Goal: Communication & Community: Answer question/provide support

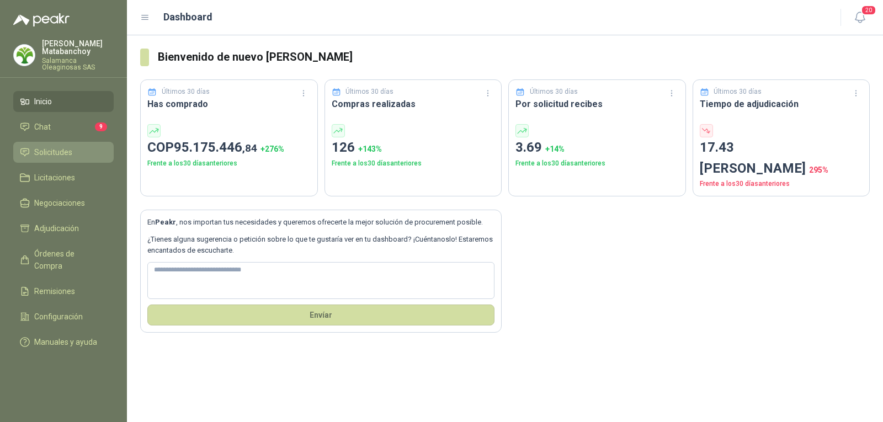
click at [51, 153] on span "Solicitudes" at bounding box center [53, 152] width 38 height 12
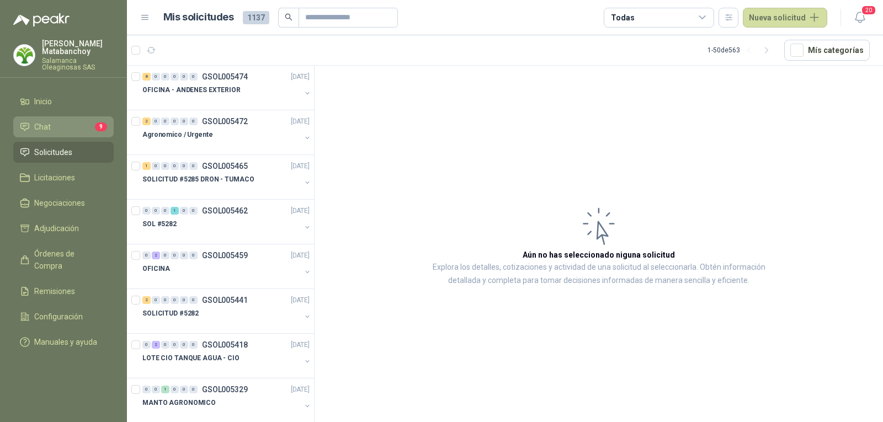
click at [53, 131] on li "Chat 9" at bounding box center [63, 127] width 87 height 12
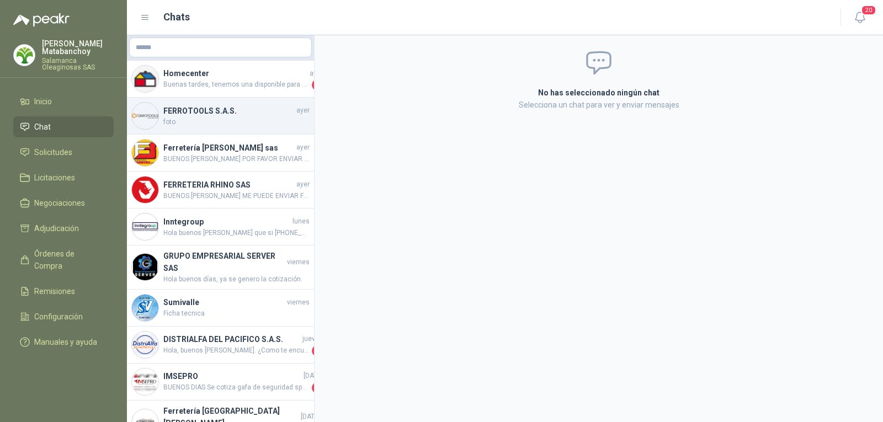
click at [229, 117] on span "foto" at bounding box center [236, 122] width 146 height 10
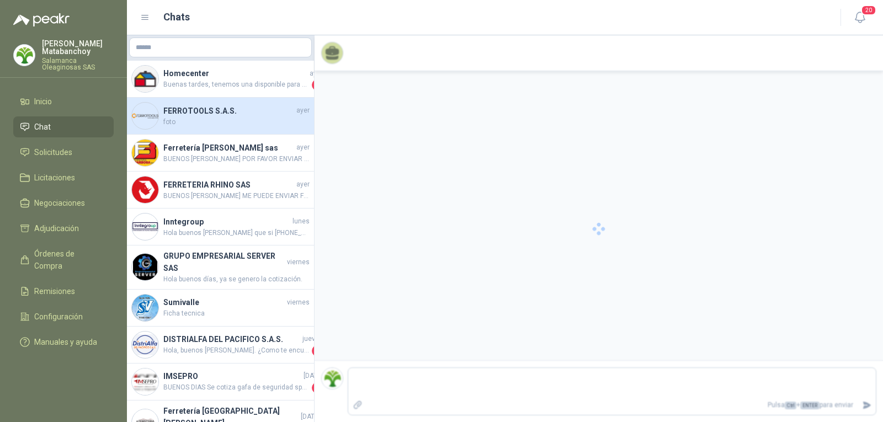
scroll to position [45, 0]
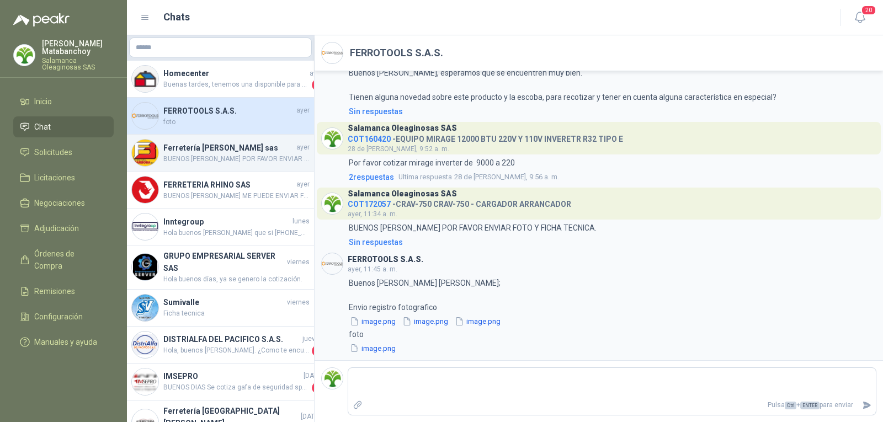
click at [220, 166] on div "Ferretería Barbosa sas ayer BUENOS DIAS POR FAVOR ENVIAR FOTO Y FICHA TECNICA." at bounding box center [220, 153] width 187 height 37
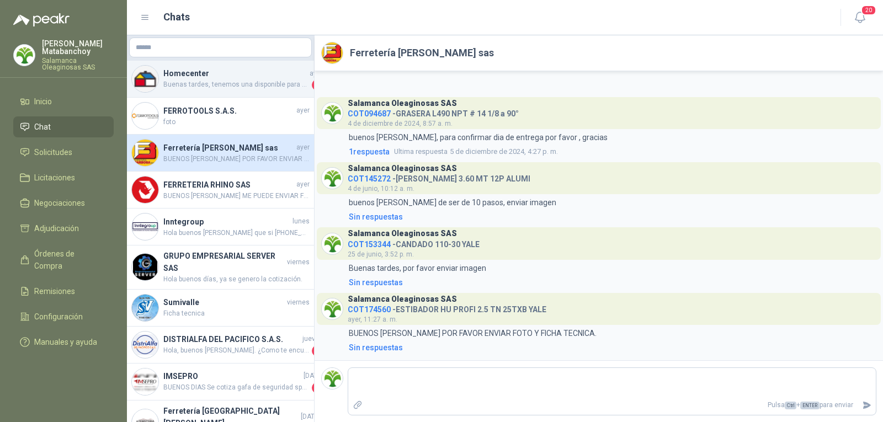
click at [215, 91] on div "Homecenter ayer Buenas tardes, tenemos una disponible para envío a Cali. 2" at bounding box center [220, 79] width 187 height 37
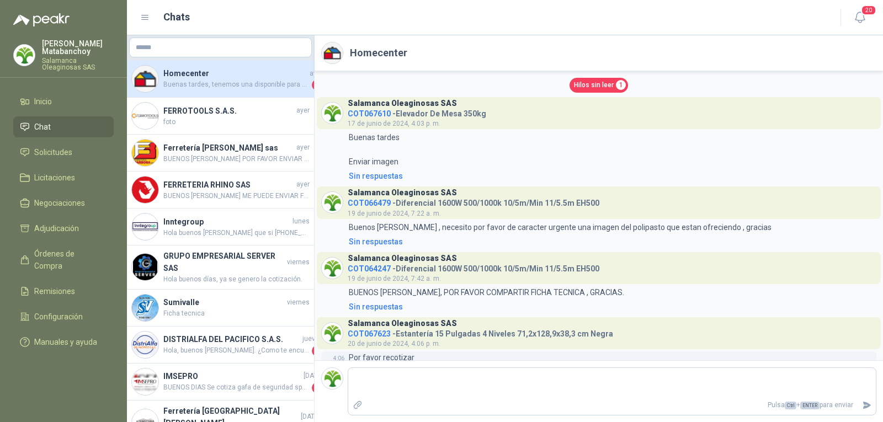
scroll to position [155, 0]
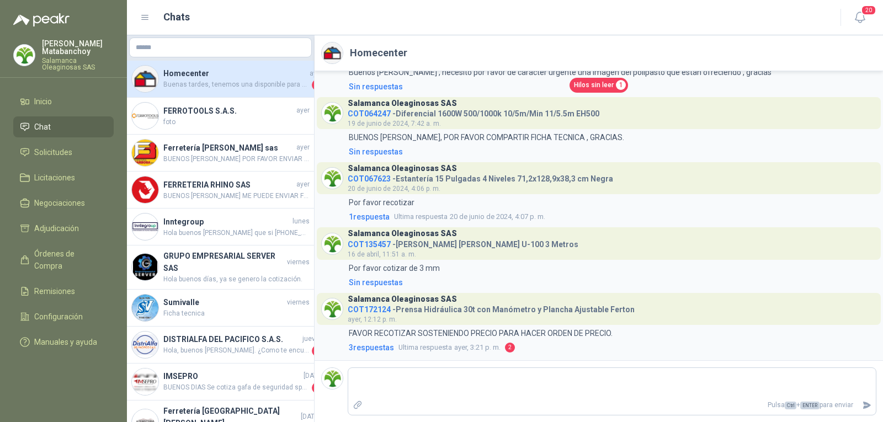
click at [80, 137] on link "Chat" at bounding box center [63, 126] width 100 height 21
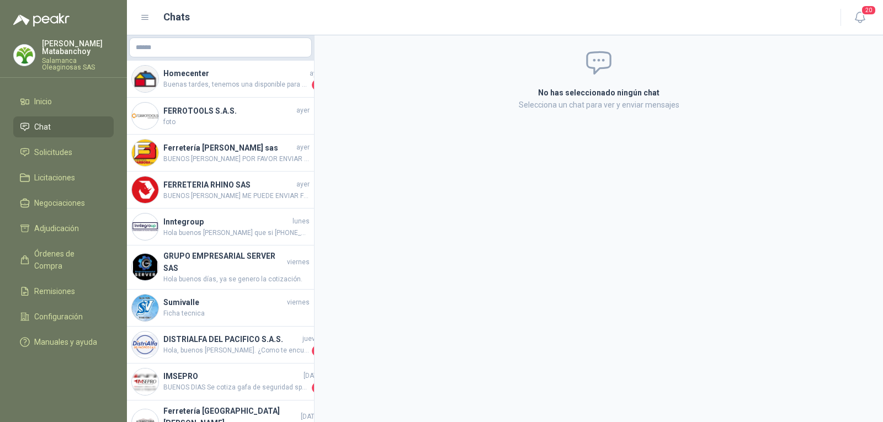
click at [71, 164] on ul "Inicio Chat Solicitudes Licitaciones Negociaciones Adjudicación Órdenes de Comp…" at bounding box center [63, 224] width 127 height 266
click at [70, 157] on span "Solicitudes" at bounding box center [53, 152] width 38 height 12
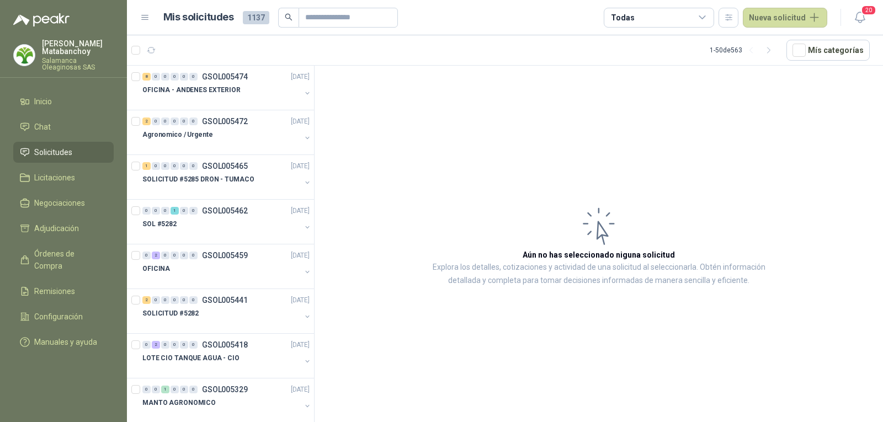
click at [104, 51] on p "Tatiana Matabanchoy" at bounding box center [78, 47] width 72 height 15
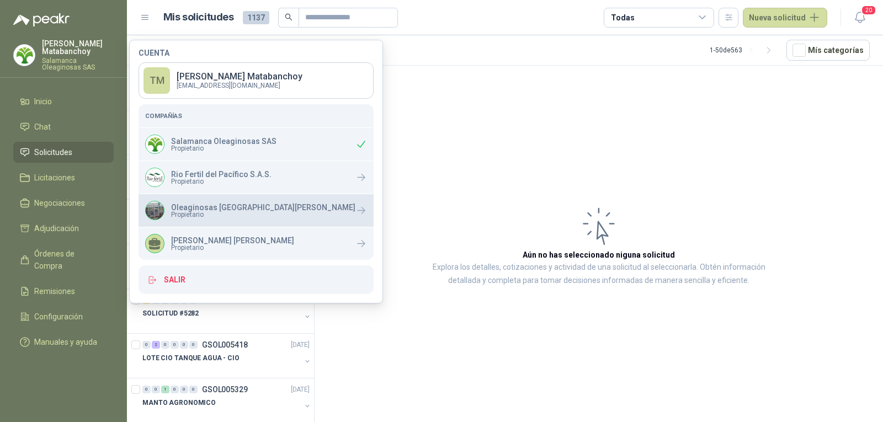
click at [217, 197] on div "Oleaginosas San Fernando Propietario" at bounding box center [255, 210] width 235 height 33
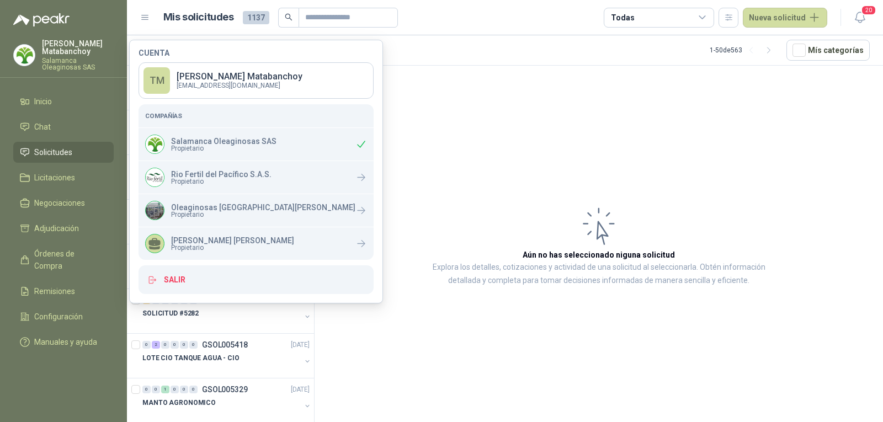
click at [478, 176] on article "Aún no has seleccionado niguna solicitud Explora los detalles, cotizaciones y a…" at bounding box center [598, 246] width 568 height 360
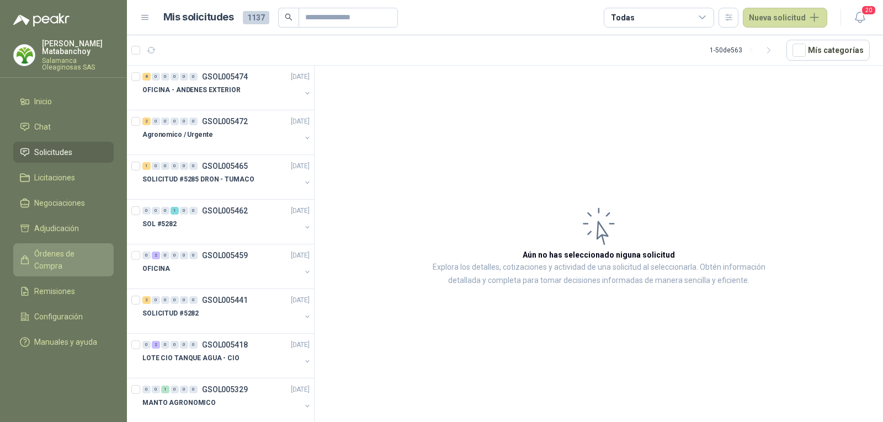
click at [69, 249] on span "Órdenes de Compra" at bounding box center [68, 260] width 69 height 24
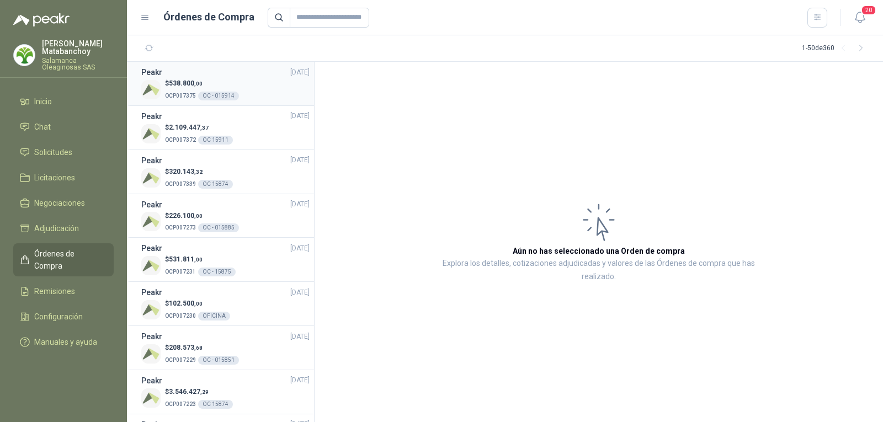
click at [243, 96] on div "$ 538.800 ,00 OCP007375 OC - 015914" at bounding box center [225, 89] width 168 height 23
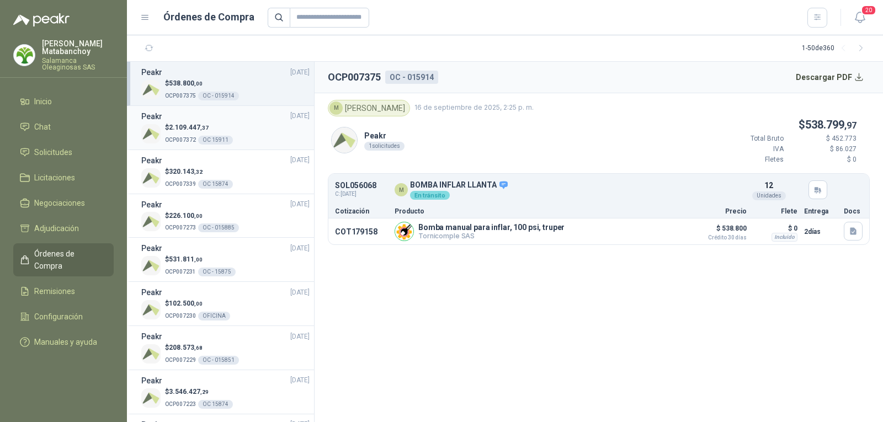
click at [236, 139] on div "$ 2.109.447 ,37 OCP007372 OC 15911" at bounding box center [225, 133] width 168 height 23
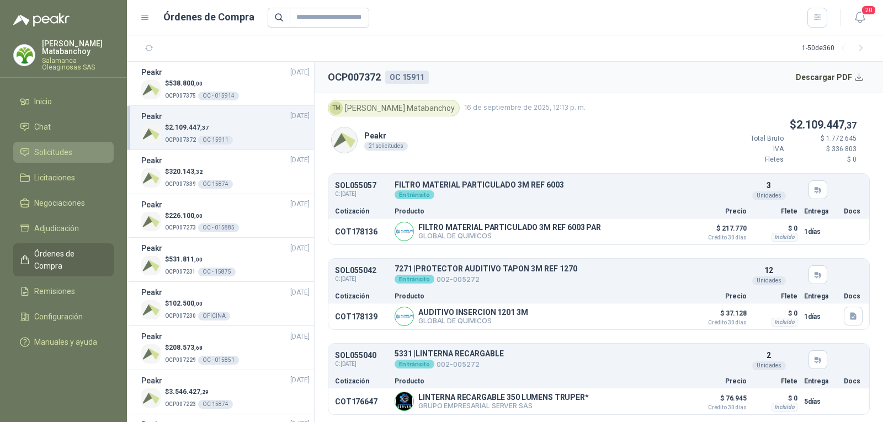
click at [66, 151] on span "Solicitudes" at bounding box center [53, 152] width 38 height 12
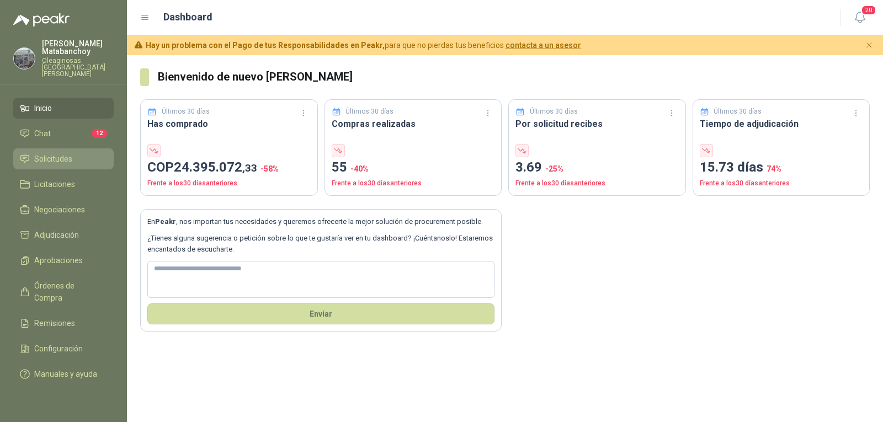
click at [77, 160] on link "Solicitudes" at bounding box center [63, 158] width 100 height 21
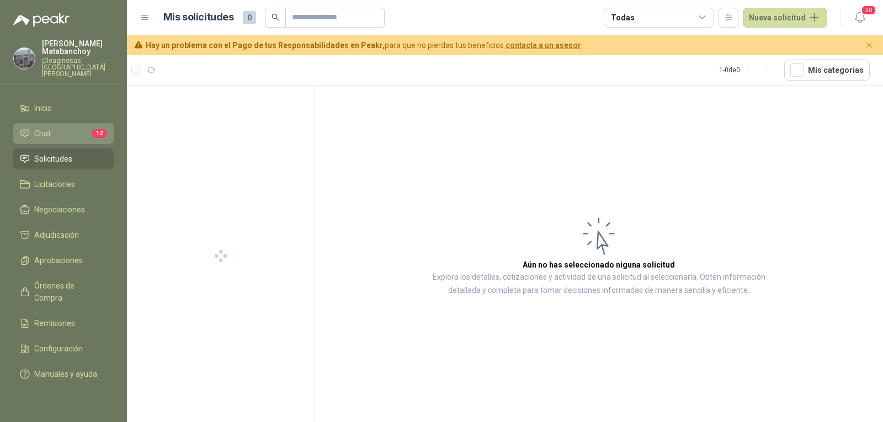
click at [72, 132] on li "Chat 12" at bounding box center [63, 133] width 87 height 12
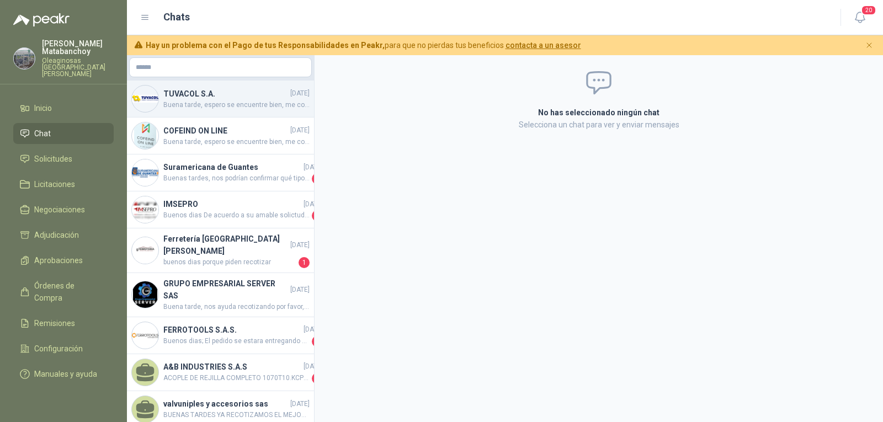
click at [255, 105] on span "Buena tarde, espero se encuentre bien, me confirma por favor la fecha de despac…" at bounding box center [236, 105] width 146 height 10
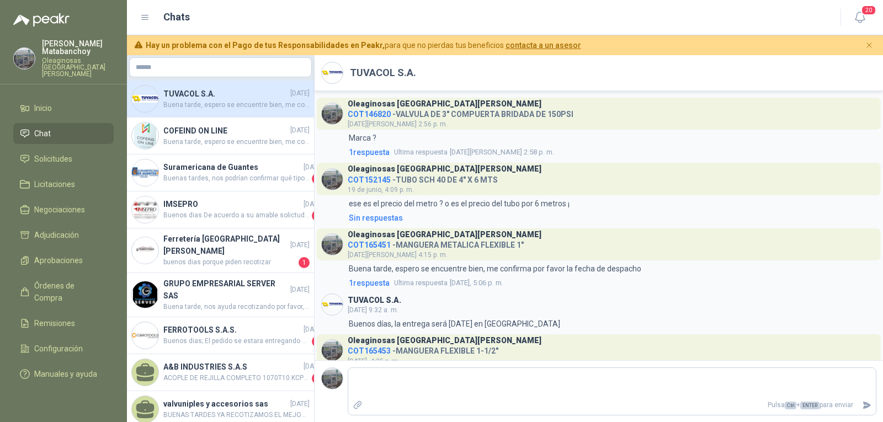
scroll to position [107, 0]
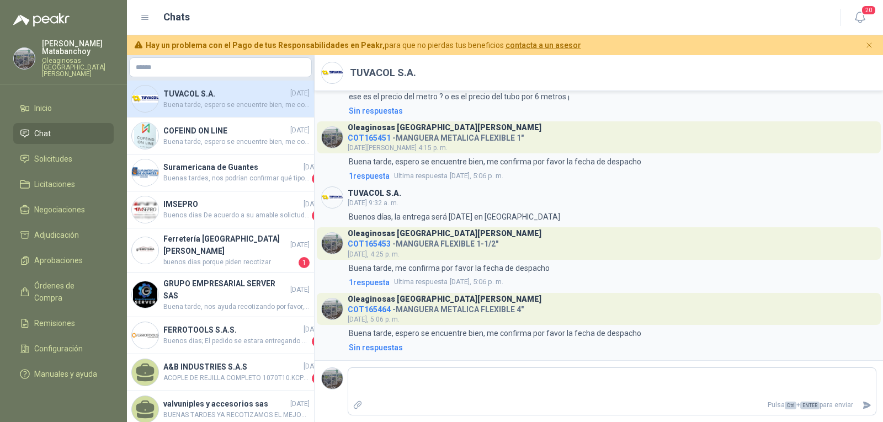
click at [49, 127] on span "Chat" at bounding box center [42, 133] width 17 height 12
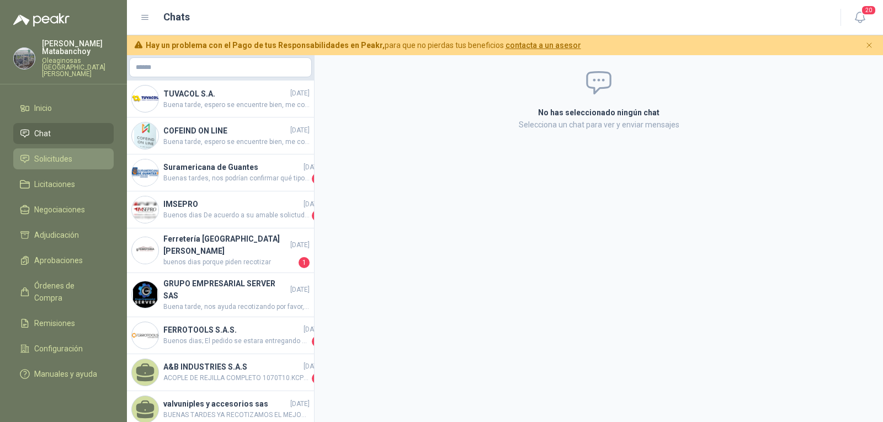
click at [53, 148] on link "Solicitudes" at bounding box center [63, 158] width 100 height 21
